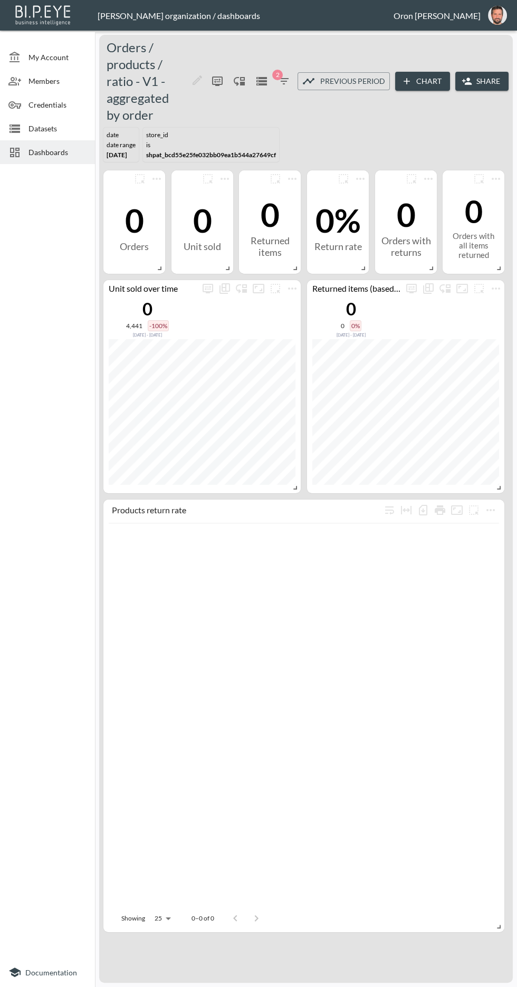
click at [70, 125] on span "Datasets" at bounding box center [57, 128] width 58 height 11
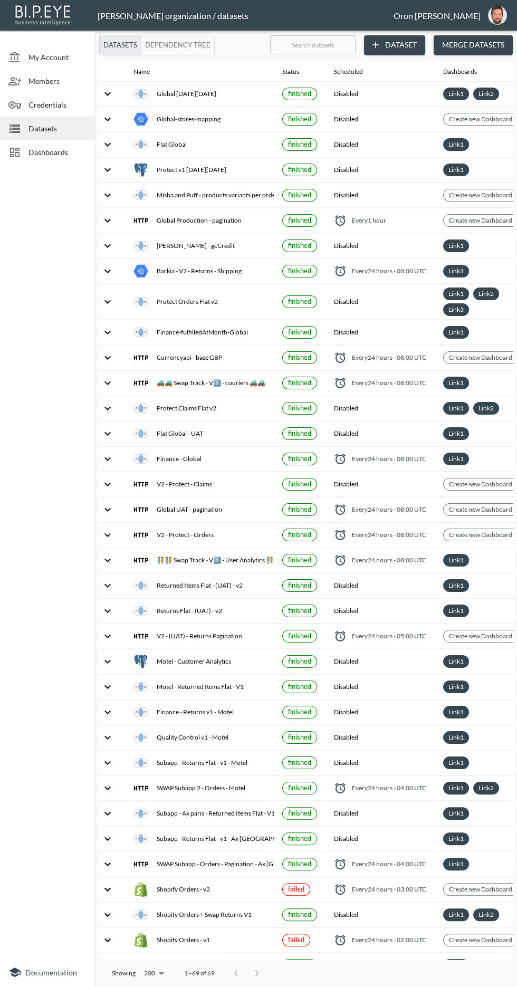
scroll to position [0, 8]
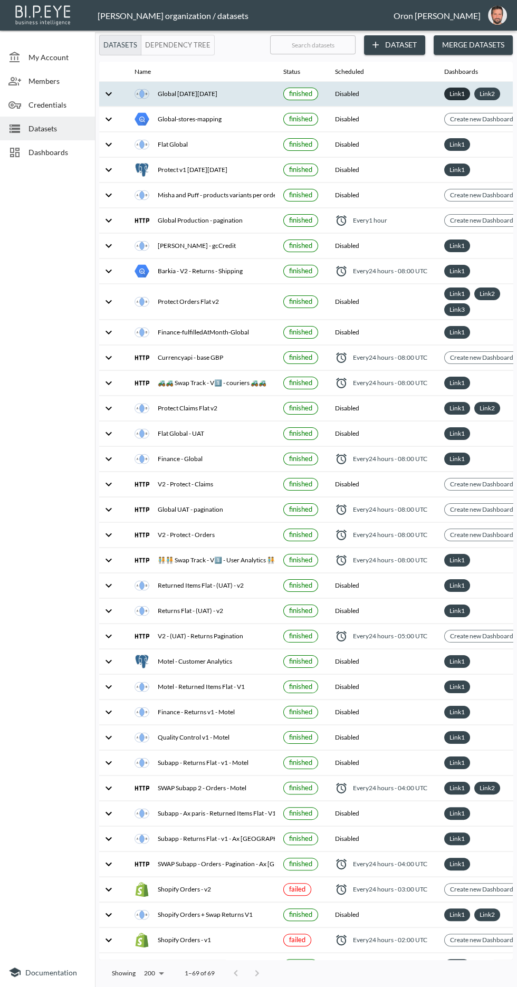
click at [460, 95] on link "Link 1" at bounding box center [458, 94] width 20 height 12
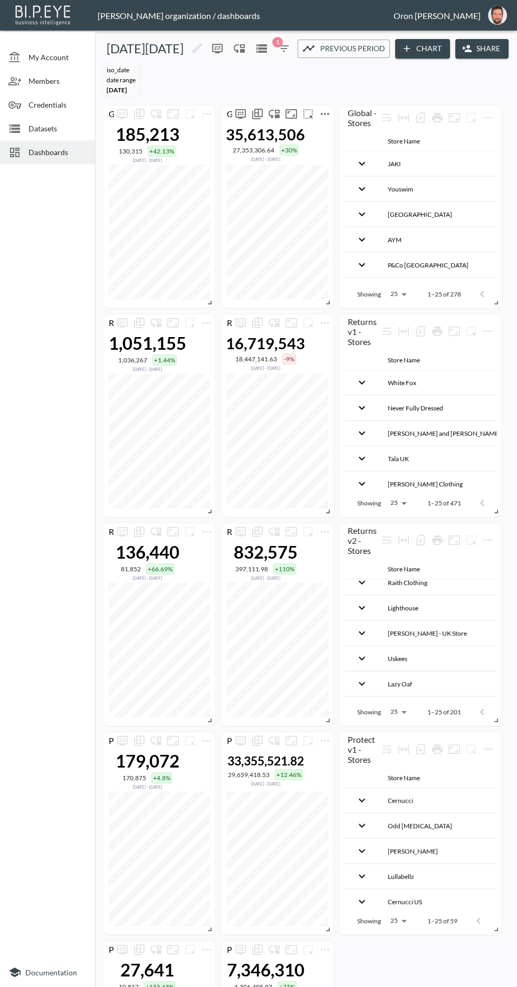
click at [321, 113] on icon "more" at bounding box center [325, 114] width 8 height 2
click at [352, 127] on li "Edit" at bounding box center [325, 132] width 82 height 19
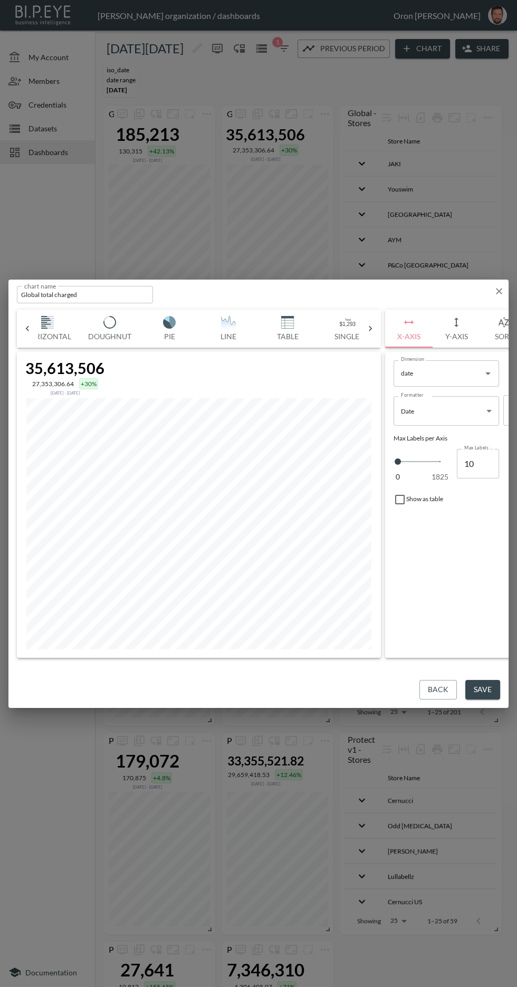
scroll to position [0, 127]
click at [248, 329] on img "button" at bounding box center [243, 322] width 42 height 13
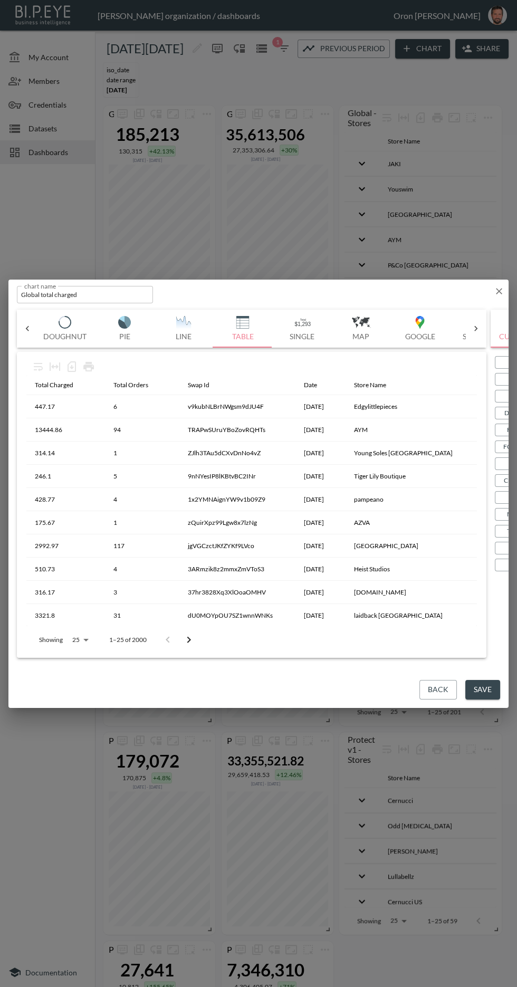
scroll to position [0, 48]
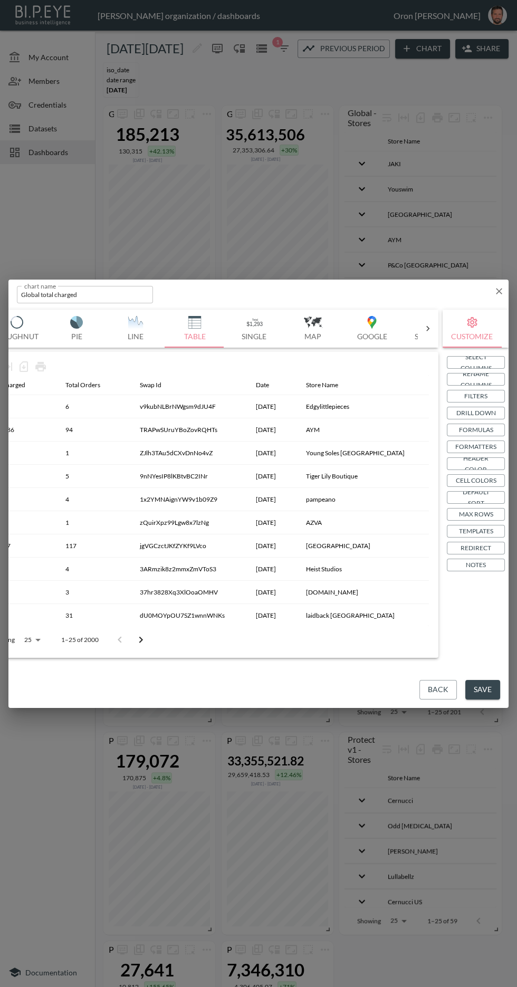
click at [498, 521] on button "Max Rows" at bounding box center [476, 514] width 58 height 13
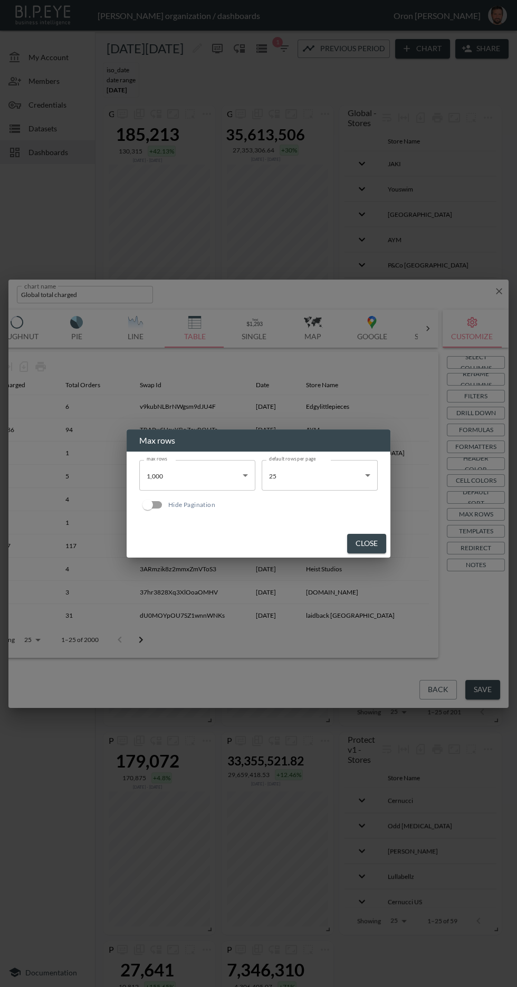
click at [366, 554] on button "Close" at bounding box center [366, 544] width 39 height 20
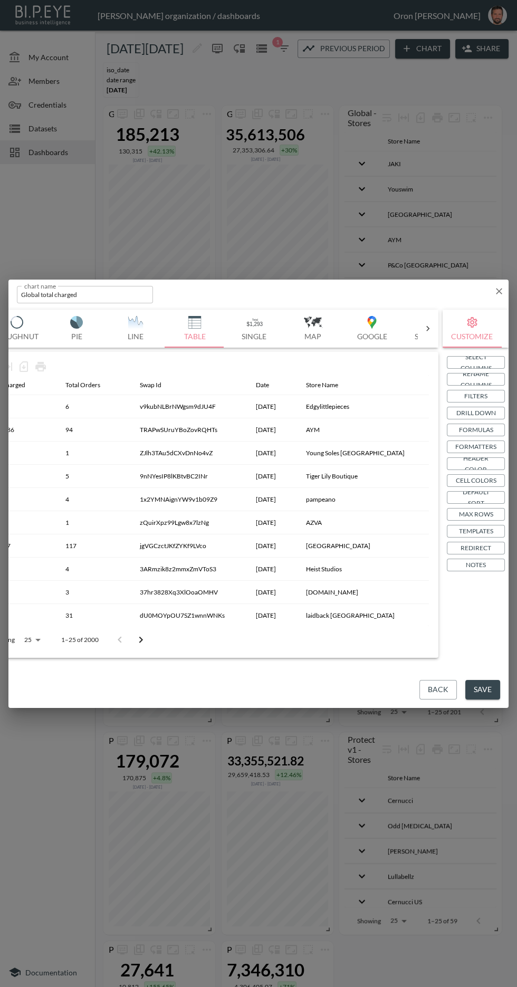
click at [488, 537] on p "Templates" at bounding box center [476, 531] width 34 height 11
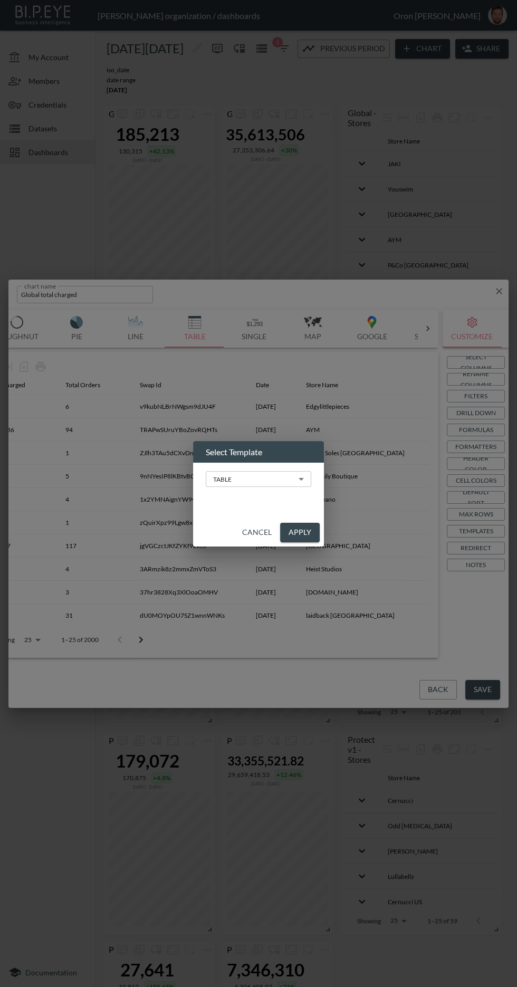
click at [290, 522] on body "BI.P.EYE, Interactive Analytics Dashboards - app [PERSON_NAME] organization / d…" at bounding box center [258, 493] width 517 height 987
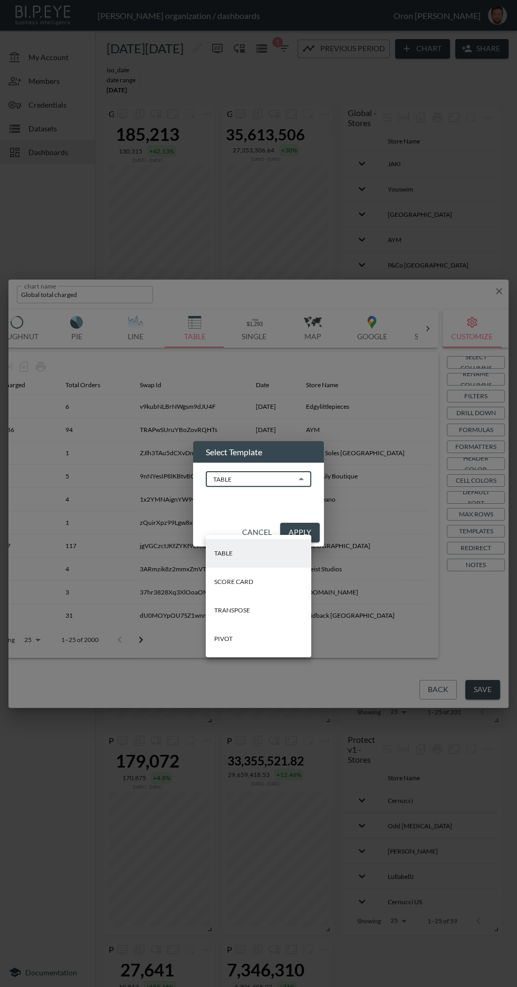
click at [279, 642] on li "PIVOT" at bounding box center [259, 639] width 106 height 28
type input "PIVOT"
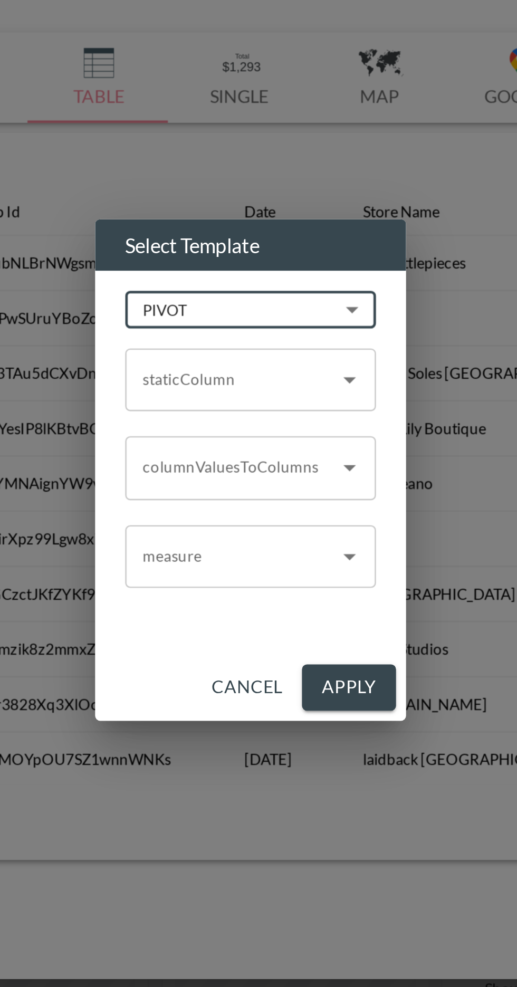
click at [285, 464] on input "staticColumn" at bounding box center [251, 456] width 80 height 17
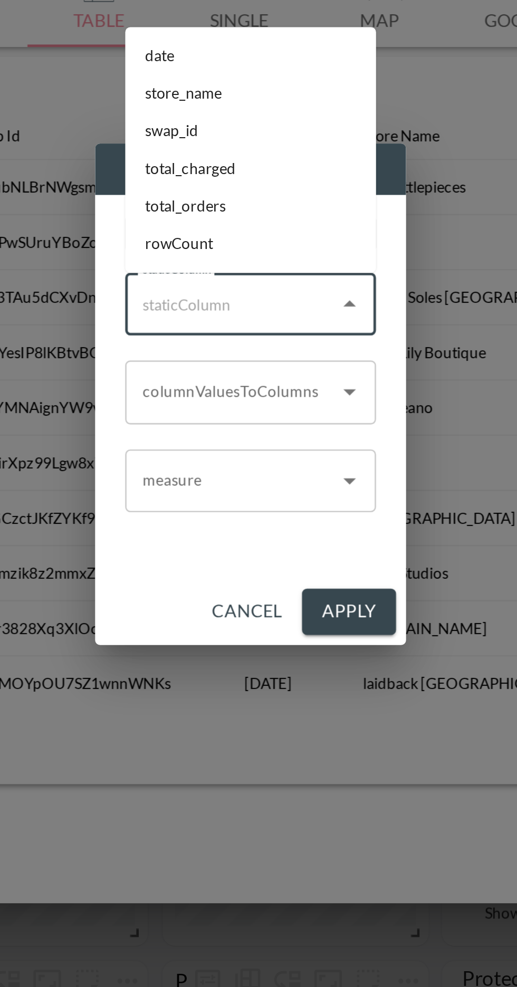
click at [271, 351] on li "date" at bounding box center [259, 352] width 106 height 16
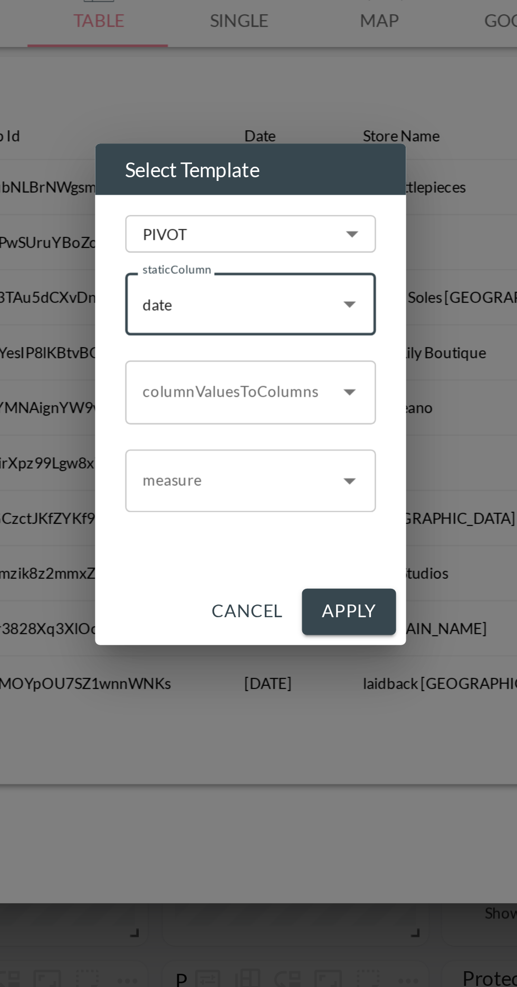
click at [264, 492] on div "columnValuesToColumns columnValuesToColumns" at bounding box center [259, 493] width 106 height 26
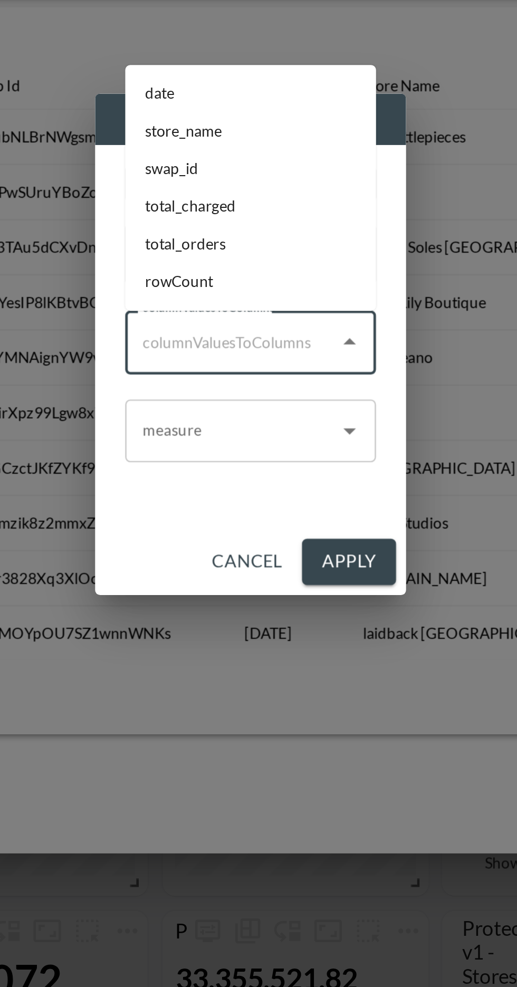
click at [324, 470] on div "PIVOT PIVOT ​ staticColumn date staticColumn columnValuesToColumns columnValues…" at bounding box center [258, 490] width 131 height 161
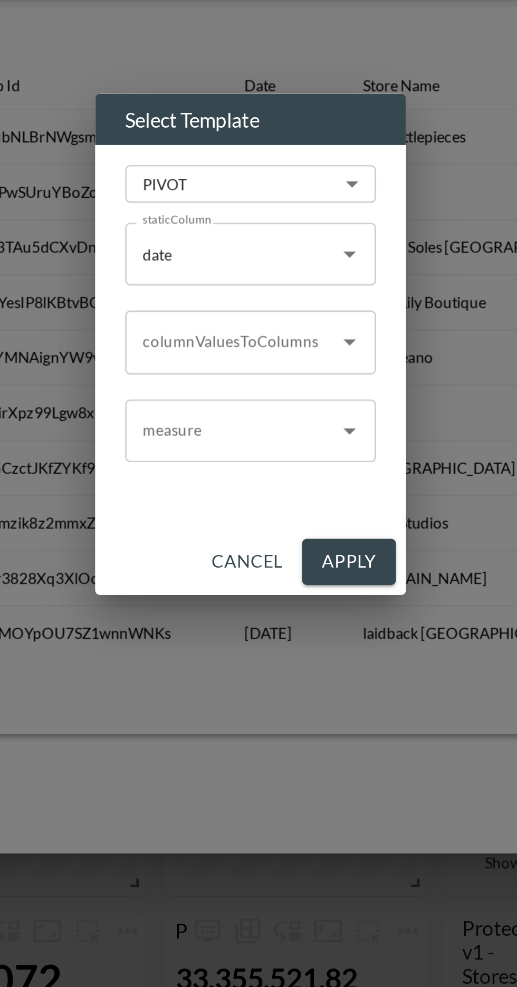
click at [293, 454] on button "Open" at bounding box center [300, 456] width 15 height 15
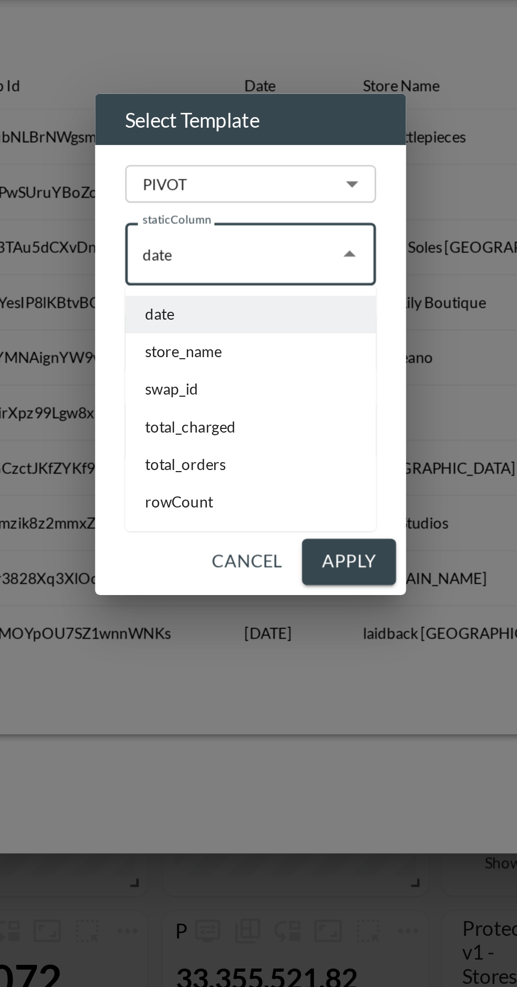
click at [262, 498] on li "store_name" at bounding box center [259, 497] width 106 height 16
type input "store_name"
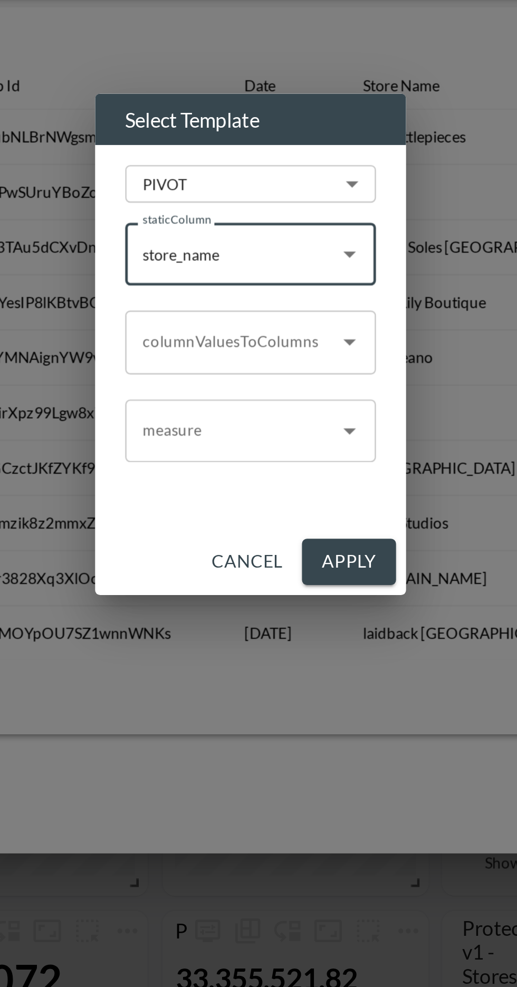
click at [280, 495] on div "columnValuesToColumns columnValuesToColumns" at bounding box center [259, 493] width 106 height 26
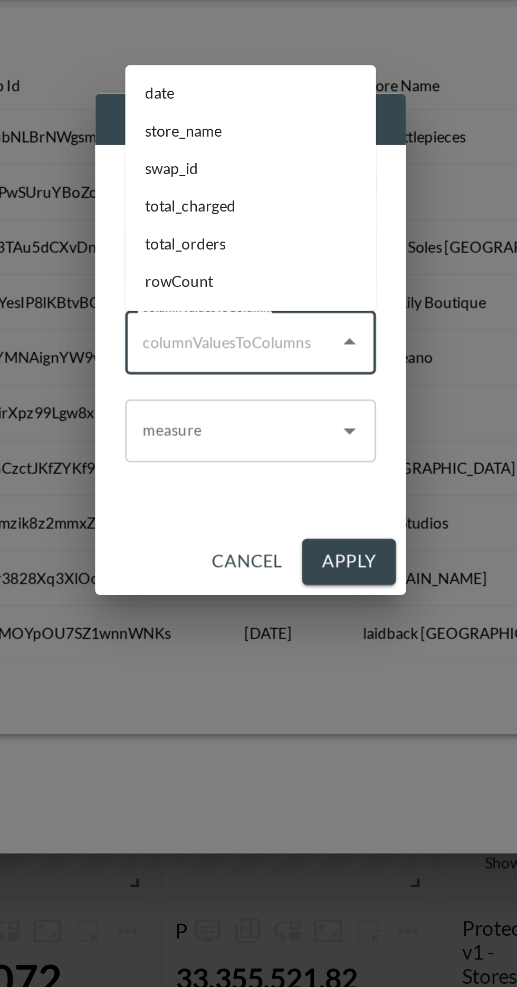
click at [285, 387] on li "date" at bounding box center [259, 389] width 106 height 16
type input "date"
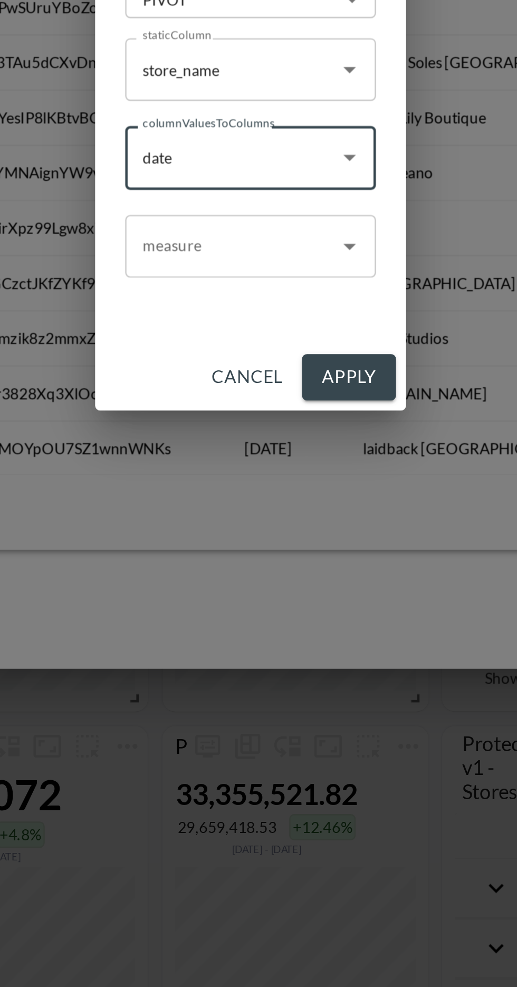
click at [281, 531] on input "measure" at bounding box center [251, 530] width 80 height 17
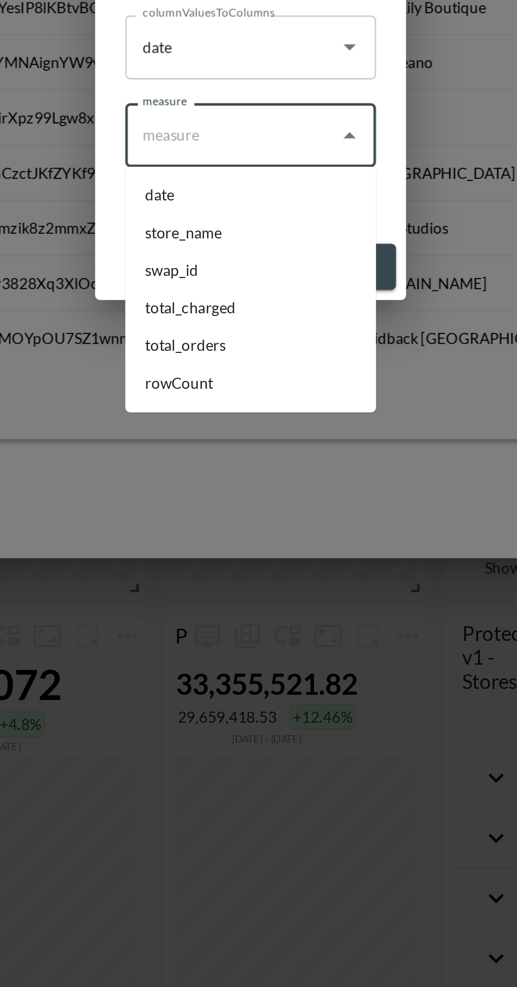
click at [278, 603] on li "total_charged" at bounding box center [259, 603] width 106 height 16
type input "total_charged"
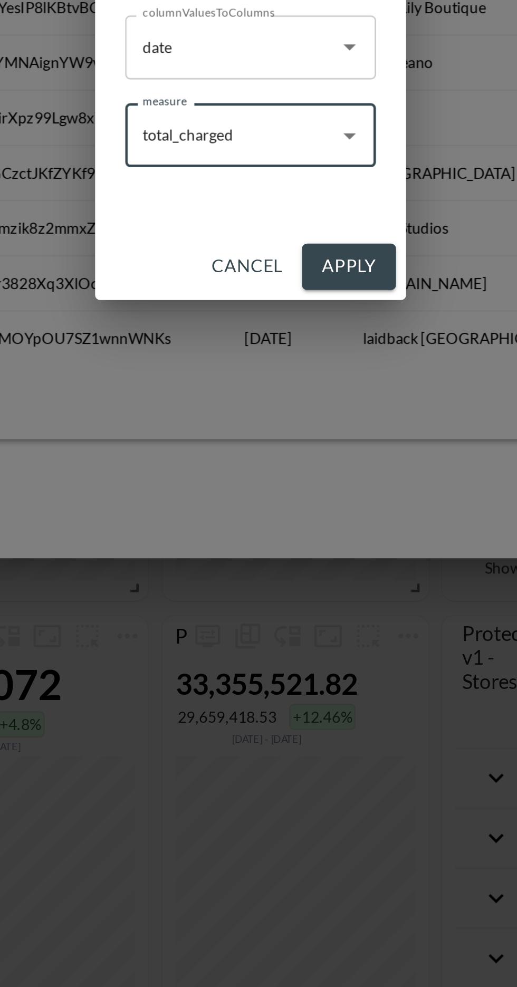
click at [314, 587] on button "Apply" at bounding box center [300, 586] width 40 height 20
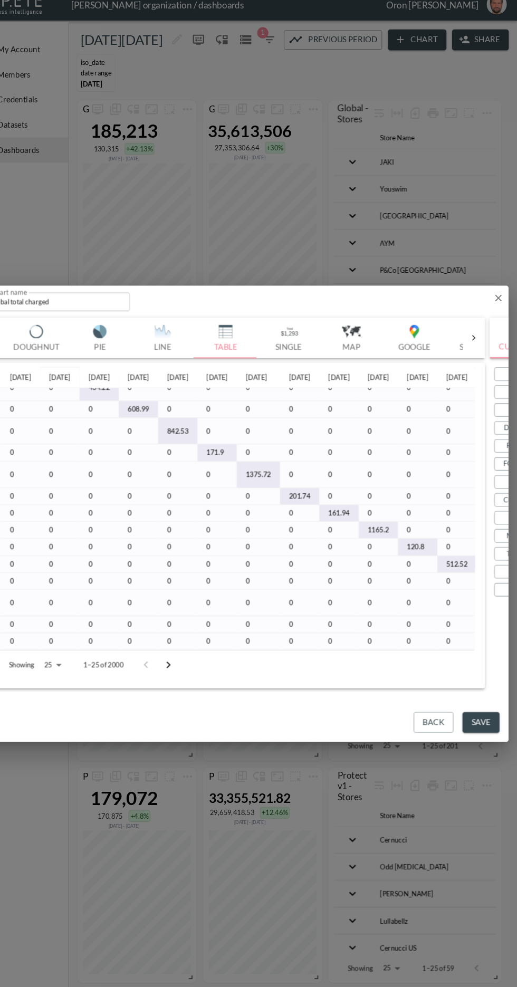
scroll to position [240, 531]
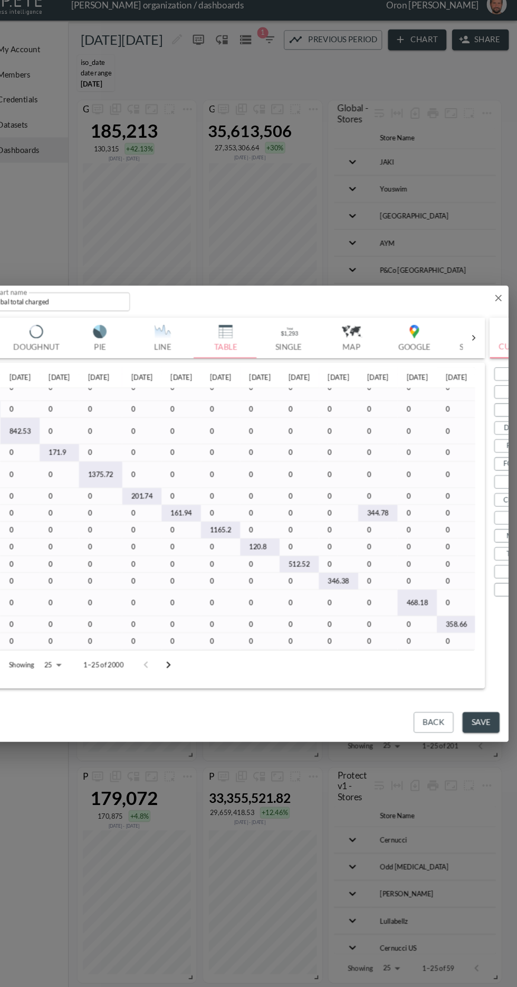
click at [188, 635] on icon "Go to next page" at bounding box center [189, 636] width 13 height 13
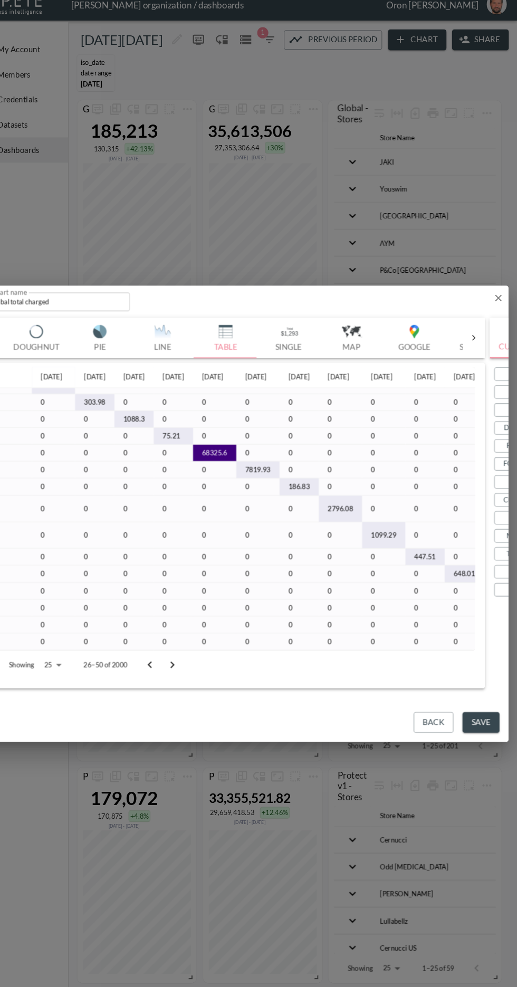
scroll to position [249, 531]
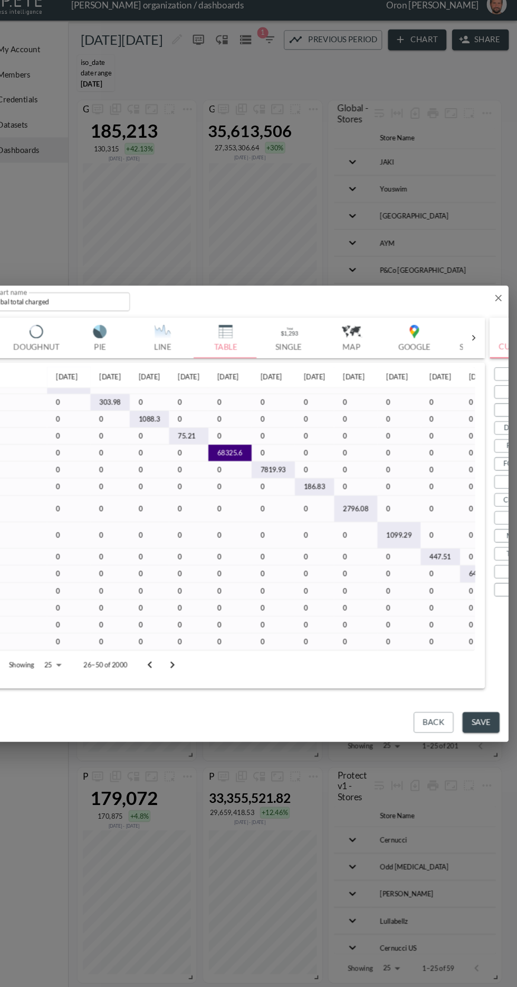
click at [197, 637] on icon "Go to next page" at bounding box center [192, 636] width 13 height 13
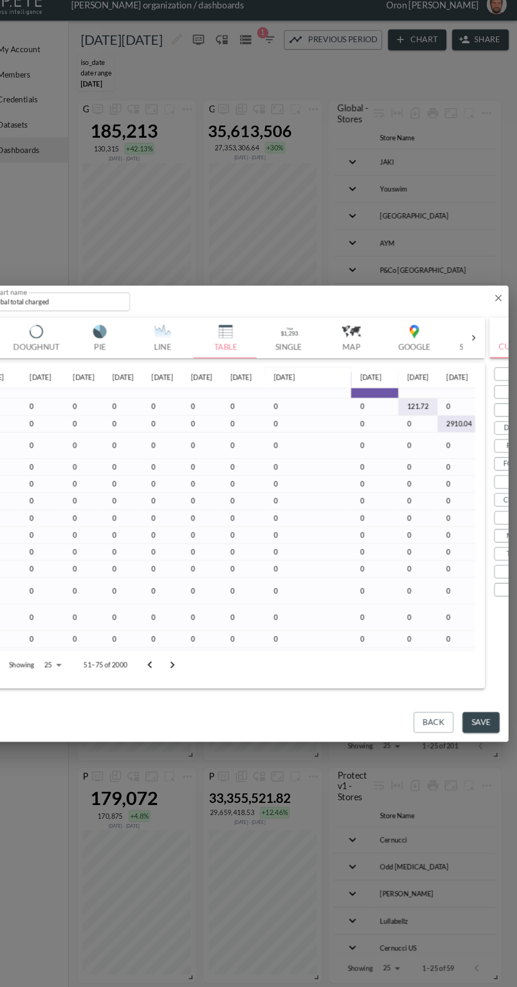
scroll to position [151, 14]
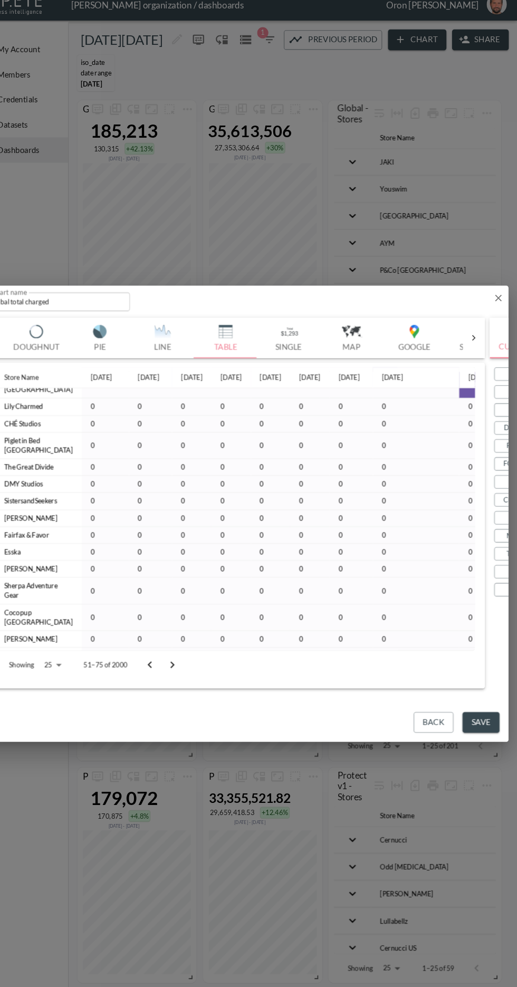
click at [192, 635] on icon "Go to next page" at bounding box center [192, 636] width 13 height 13
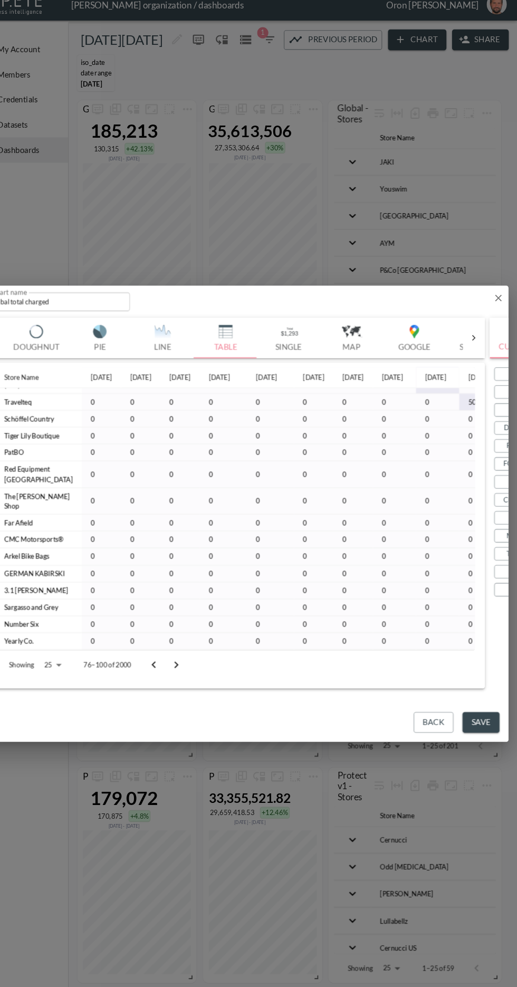
click at [199, 635] on icon "Go to next page" at bounding box center [196, 636] width 13 height 13
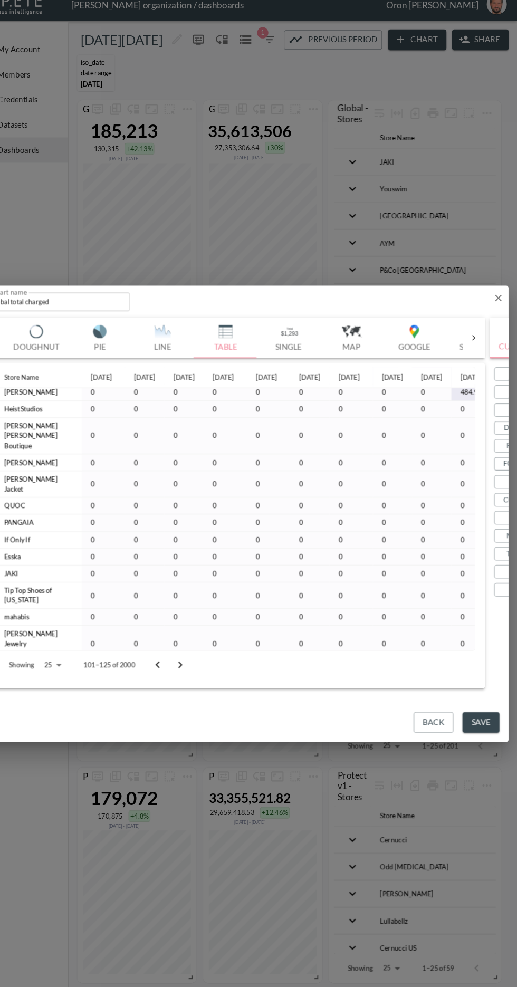
click at [199, 635] on icon "Go to next page" at bounding box center [200, 636] width 13 height 13
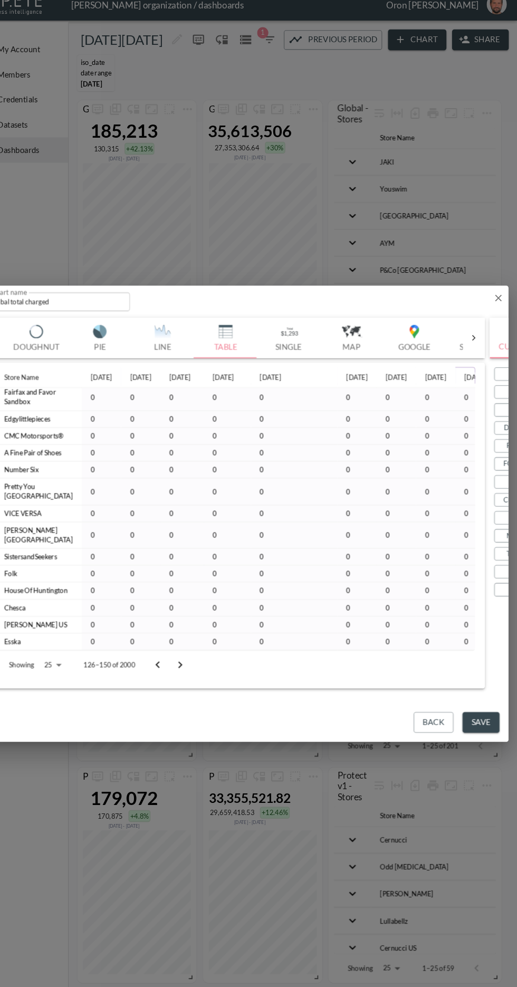
scroll to position [151, 0]
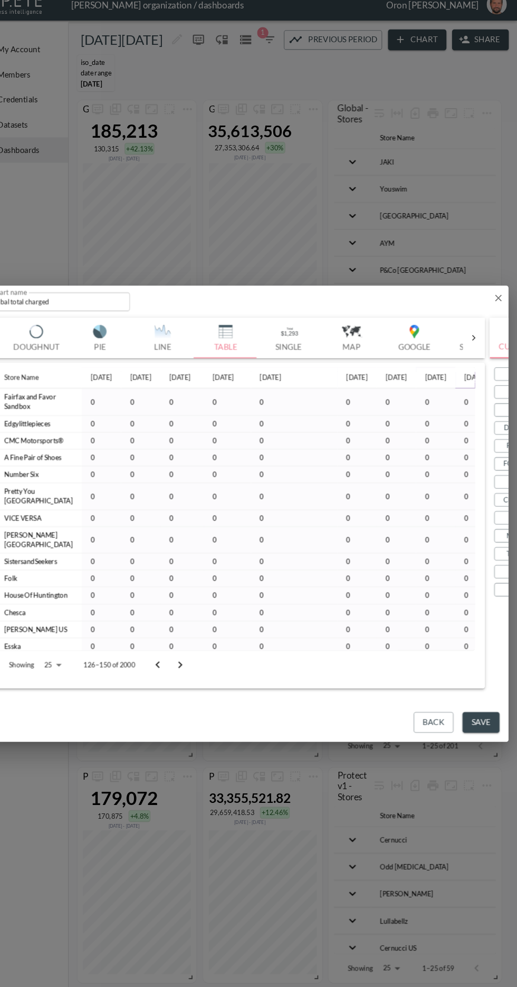
click at [206, 634] on button "Go to next page" at bounding box center [199, 635] width 21 height 21
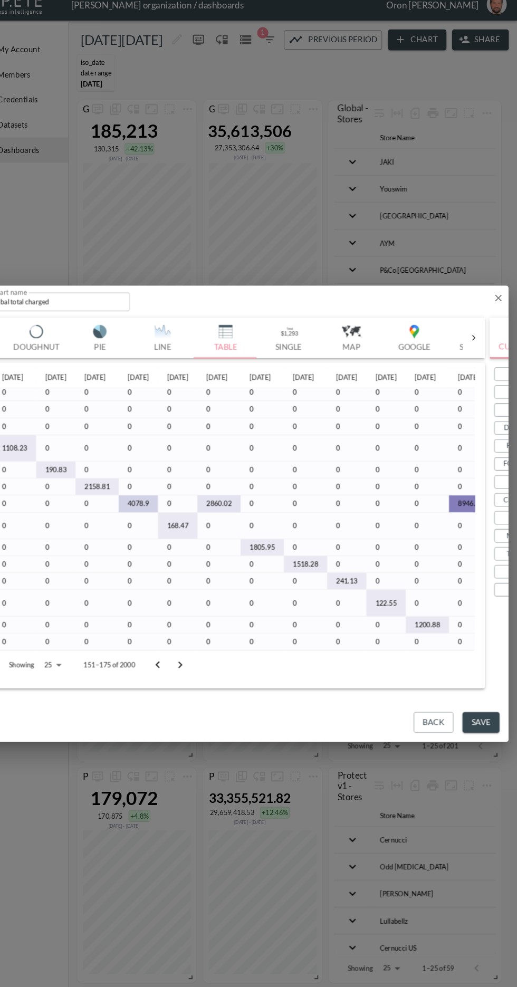
scroll to position [151, 694]
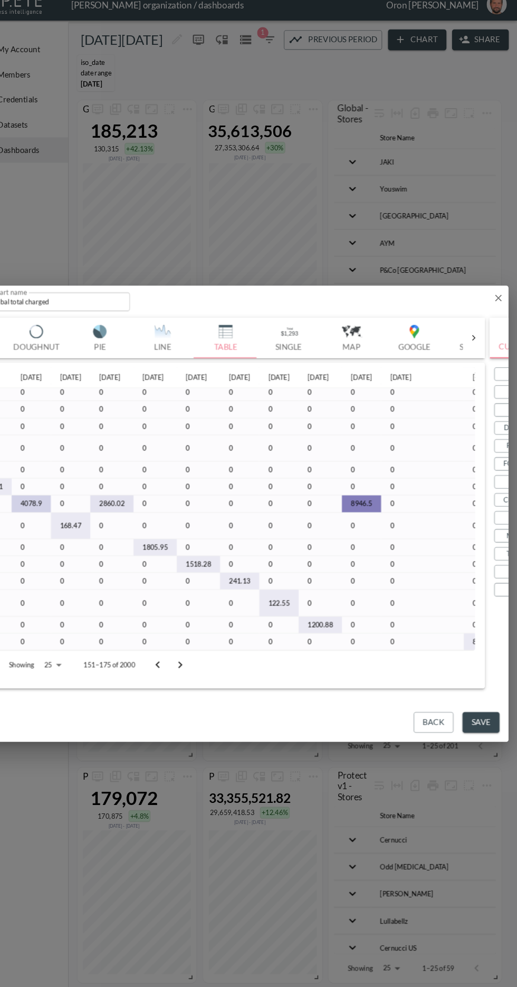
click at [199, 635] on icon "Go to next page" at bounding box center [200, 636] width 13 height 13
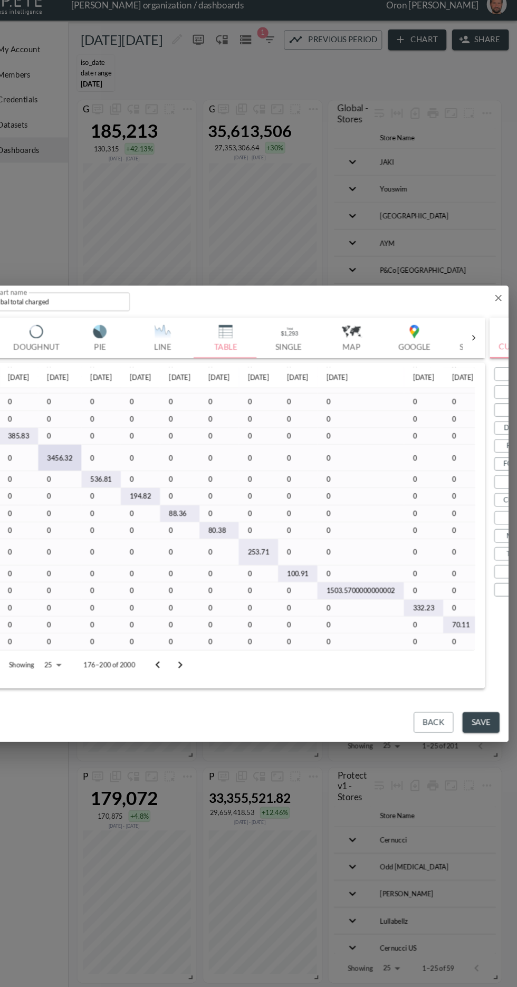
click at [75, 635] on body "BI.P.EYE, Interactive Analytics Dashboards - app [PERSON_NAME] organization / d…" at bounding box center [258, 493] width 517 height 987
click at [85, 766] on li "1000" at bounding box center [79, 770] width 36 height 19
click at [82, 772] on li "1000" at bounding box center [79, 770] width 36 height 19
type input "1000"
